Goal: Task Accomplishment & Management: Manage account settings

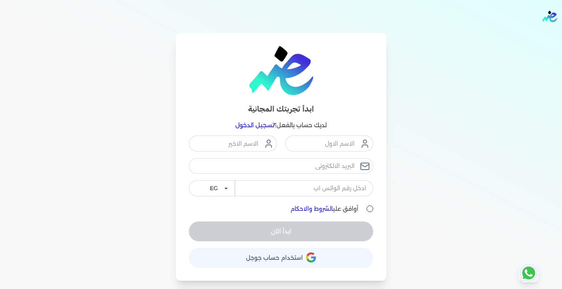
click at [251, 128] on link "تسجيل الدخول" at bounding box center [254, 124] width 39 height 7
click at [251, 124] on link "تسجيل الدخول" at bounding box center [254, 124] width 39 height 7
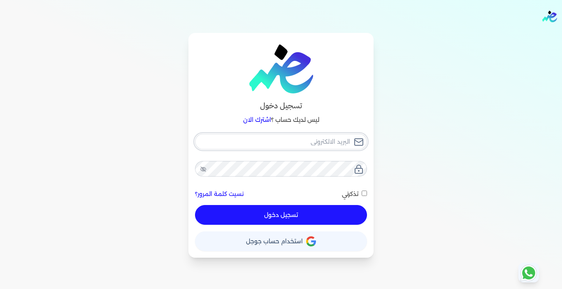
type input "[EMAIL_ADDRESS][DOMAIN_NAME]"
click at [280, 218] on button "تسجيل دخول" at bounding box center [281, 215] width 172 height 20
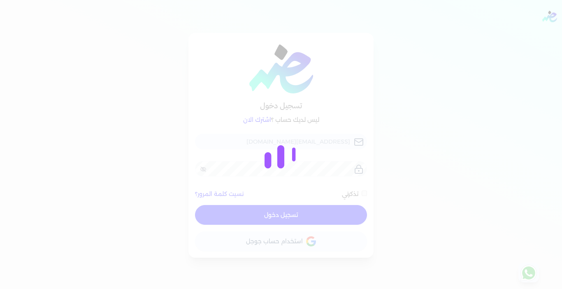
checkbox input "false"
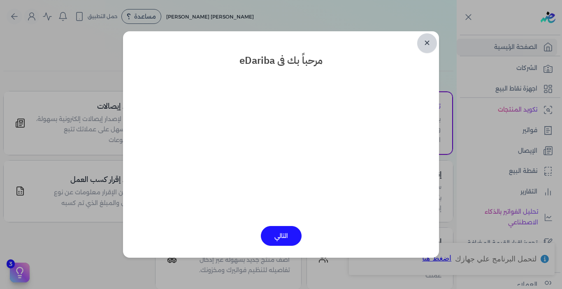
click at [425, 39] on link "✕" at bounding box center [427, 43] width 20 height 20
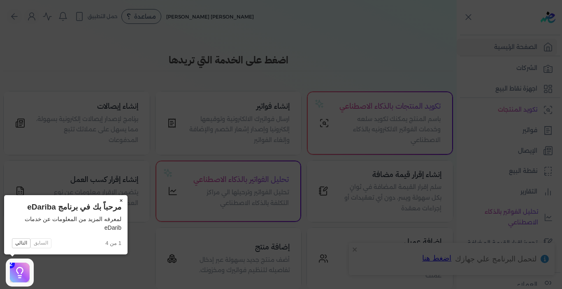
click at [121, 199] on button "×" at bounding box center [120, 201] width 13 height 12
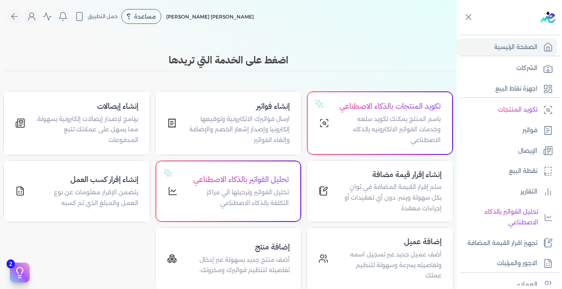
drag, startPoint x: 235, startPoint y: 56, endPoint x: 235, endPoint y: 67, distance: 11.1
click at [235, 67] on div "اضغط على الخدمة التي تريدها" at bounding box center [228, 62] width 450 height 19
click at [243, 46] on div "Toggle Navigation الاسعار العمولات مساعدة خدمة العملاء دليل المستخدم تسجيل الدخ…" at bounding box center [228, 144] width 457 height 289
click at [517, 130] on link "فواتير" at bounding box center [507, 130] width 100 height 17
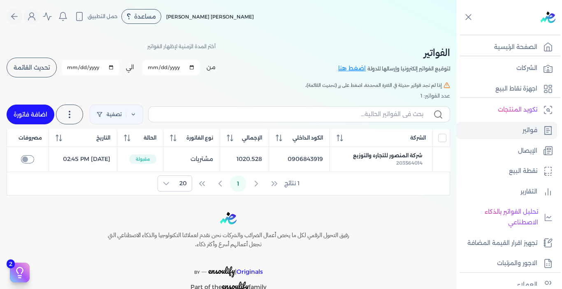
click at [196, 66] on input "[DATE]" at bounding box center [171, 67] width 58 height 15
type input "[DATE]"
click at [48, 69] on span "تحديث القائمة" at bounding box center [32, 68] width 36 height 6
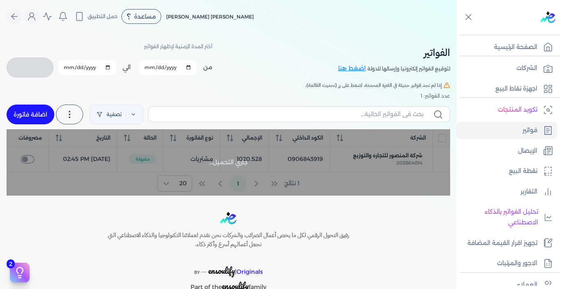
checkbox input "false"
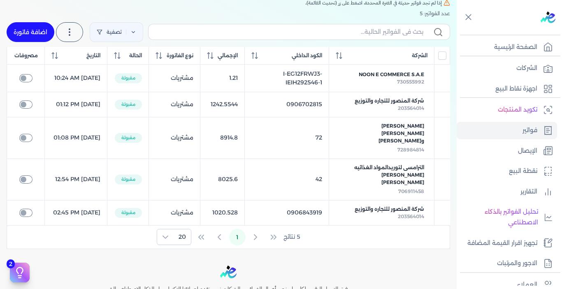
scroll to position [41, 0]
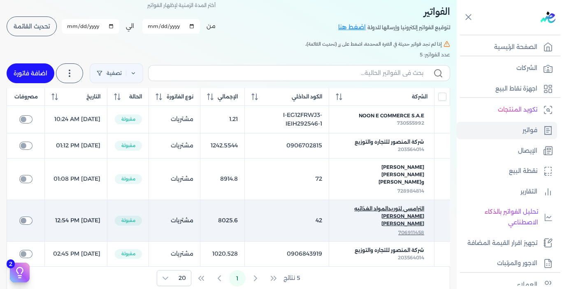
click at [369, 217] on span "الترامسى لتوريدالمواد الغذائيه [PERSON_NAME] [PERSON_NAME]" at bounding box center [381, 216] width 85 height 22
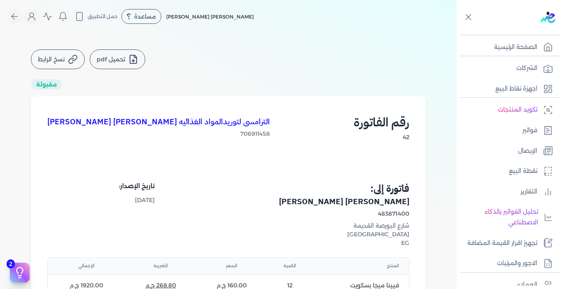
click at [110, 62] on button "تحميل pdf" at bounding box center [118, 59] width 56 height 20
click at [19, 19] on icon "Global" at bounding box center [14, 17] width 10 height 10
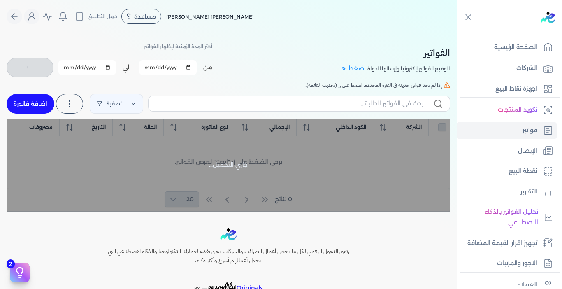
checkbox input "false"
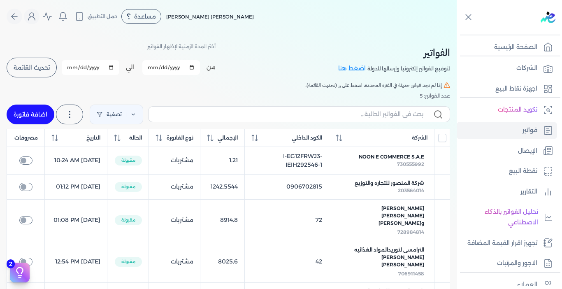
scroll to position [163, 0]
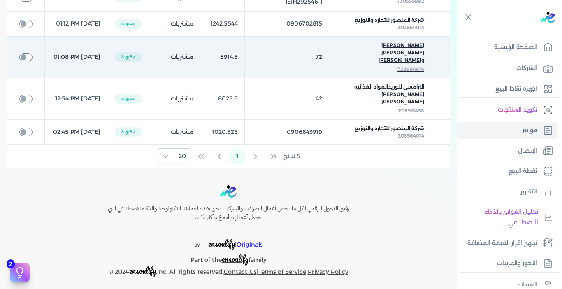
click at [390, 51] on span "[PERSON_NAME] [PERSON_NAME] و[PERSON_NAME]" at bounding box center [381, 53] width 85 height 22
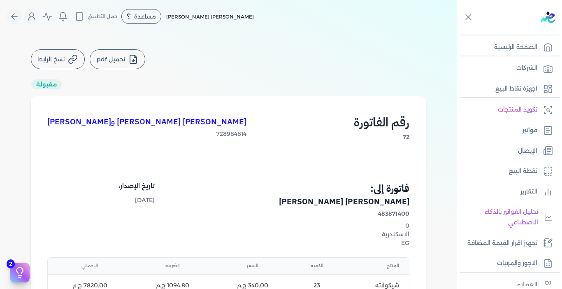
click at [127, 61] on button "تحميل pdf" at bounding box center [118, 59] width 56 height 20
click at [14, 17] on icon "Global" at bounding box center [13, 17] width 3 height 6
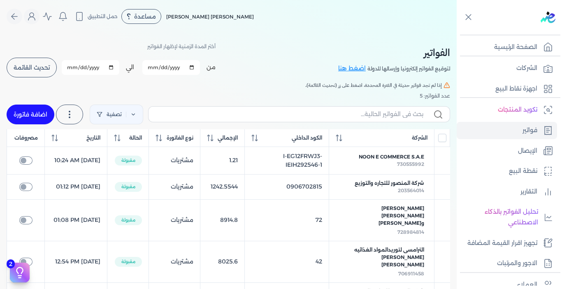
scroll to position [82, 0]
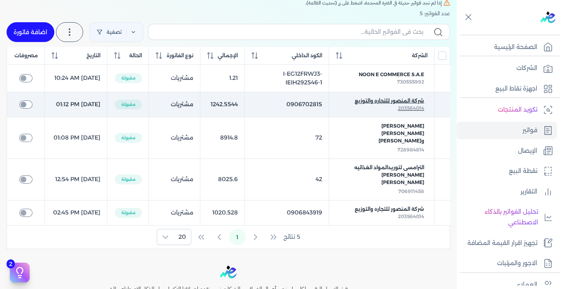
click at [384, 105] on span "شركة المنصور للتجاره والتوزيع" at bounding box center [390, 100] width 70 height 7
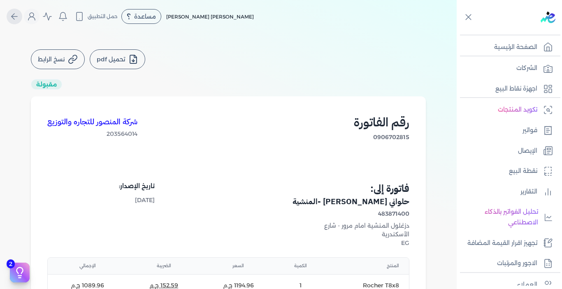
click at [17, 20] on icon "Global" at bounding box center [14, 17] width 10 height 10
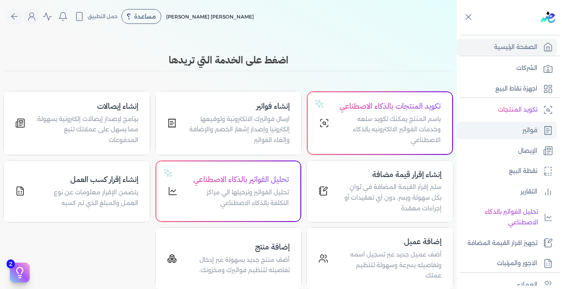
click at [523, 135] on p "فواتير" at bounding box center [530, 130] width 15 height 11
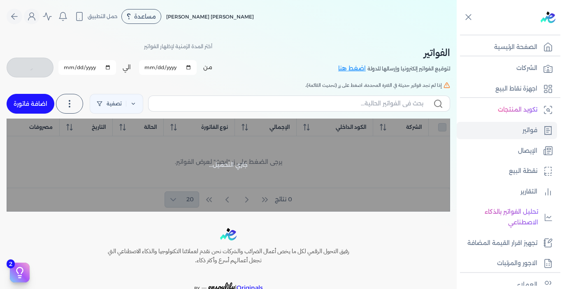
checkbox input "false"
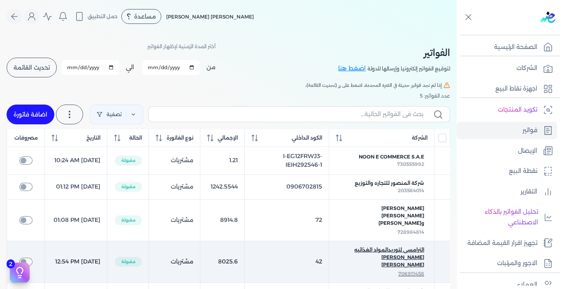
click at [398, 253] on span "الترامسى لتوريدالمواد الغذائيه [PERSON_NAME] [PERSON_NAME]" at bounding box center [381, 257] width 85 height 22
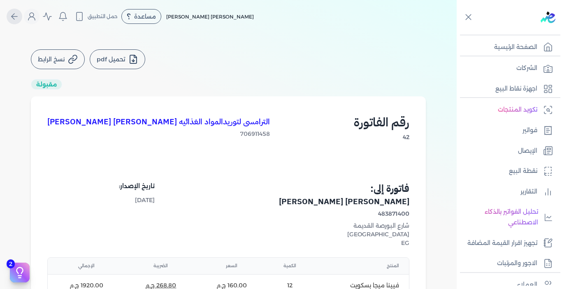
click at [19, 14] on icon "Global" at bounding box center [14, 17] width 10 height 10
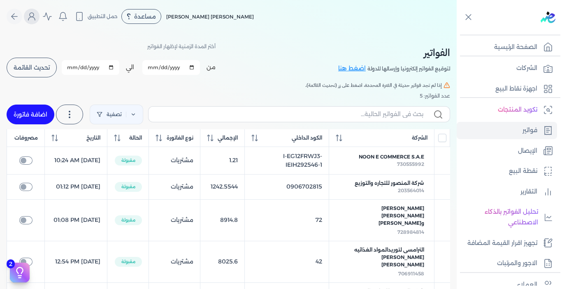
click at [29, 16] on button "Global" at bounding box center [32, 17] width 16 height 16
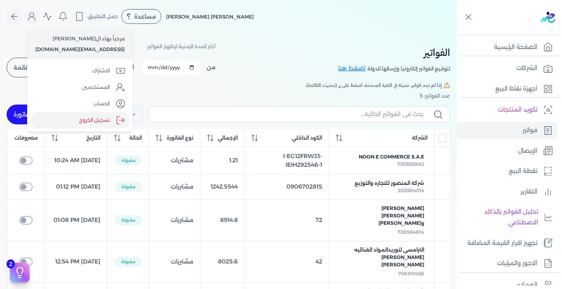
click at [82, 118] on label "تسجيل الخروج" at bounding box center [79, 120] width 99 height 16
click at [457, 33] on input "Close" at bounding box center [457, 33] width 0 height 0
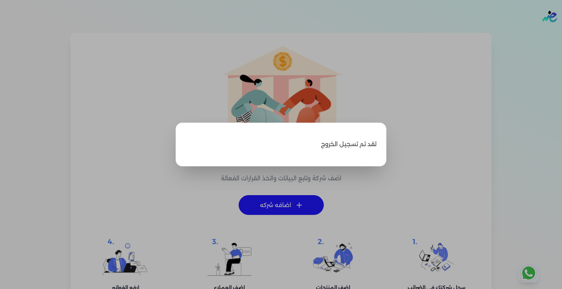
click at [439, 85] on label "Close" at bounding box center [281, 144] width 562 height 289
click at [562, 33] on input "Close" at bounding box center [562, 33] width 0 height 0
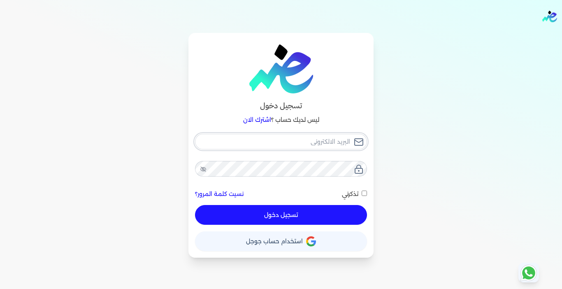
type input "[EMAIL_ADDRESS][DOMAIN_NAME]"
